Goal: Navigation & Orientation: Find specific page/section

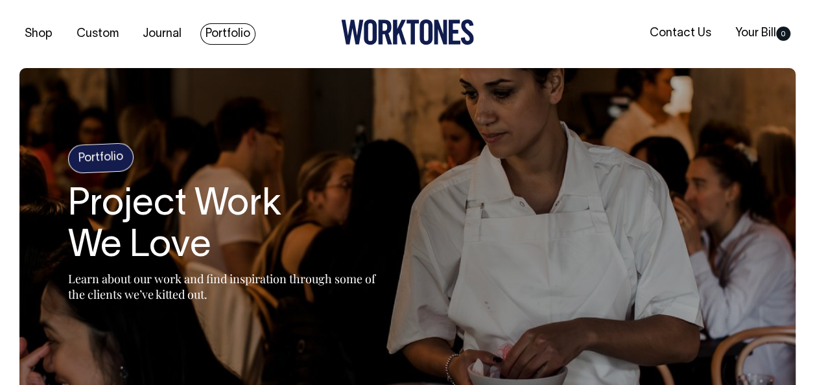
click at [237, 32] on link "Portfolio" at bounding box center [227, 33] width 55 height 21
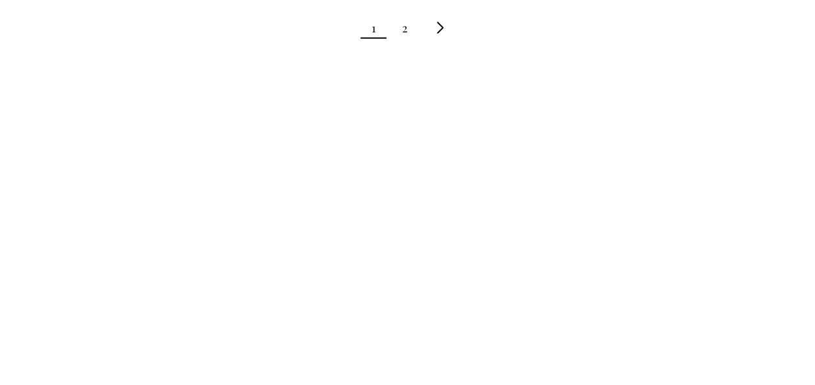
scroll to position [1643, 0]
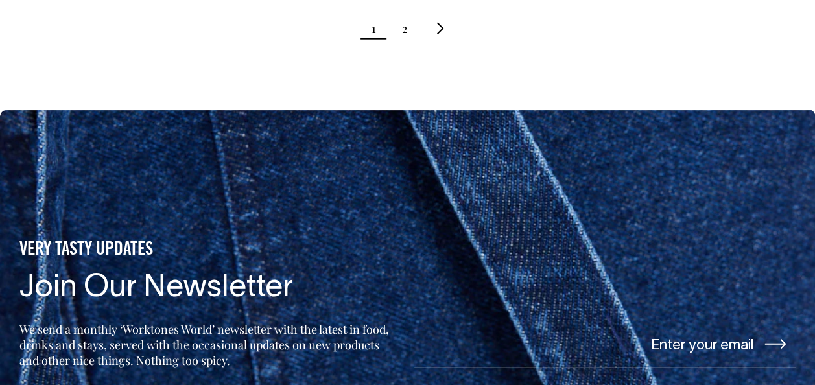
click at [407, 27] on ul "1 2" at bounding box center [407, 28] width 776 height 32
click at [402, 29] on link "2" at bounding box center [405, 28] width 6 height 32
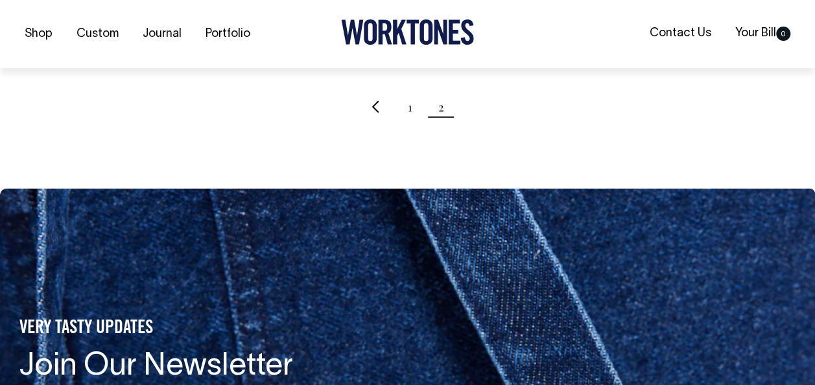
scroll to position [1565, 0]
